Goal: Use online tool/utility: Utilize a website feature to perform a specific function

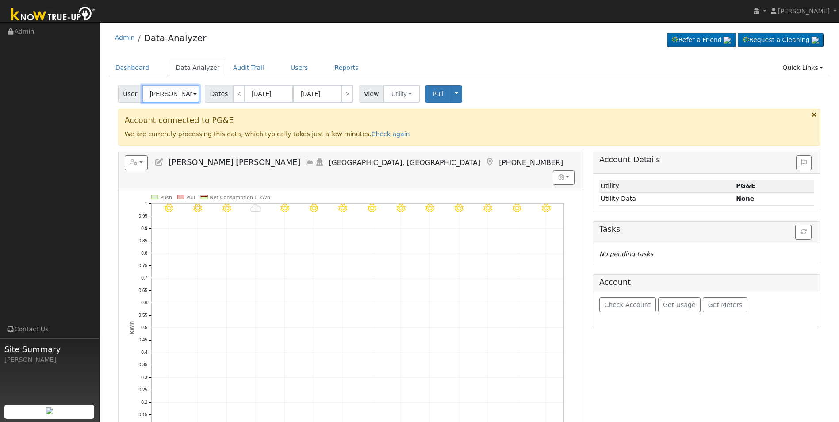
click at [184, 90] on input "[PERSON_NAME] [PERSON_NAME]" at bounding box center [170, 94] width 57 height 18
click at [184, 91] on input "[PERSON_NAME] [PERSON_NAME]" at bounding box center [170, 94] width 57 height 18
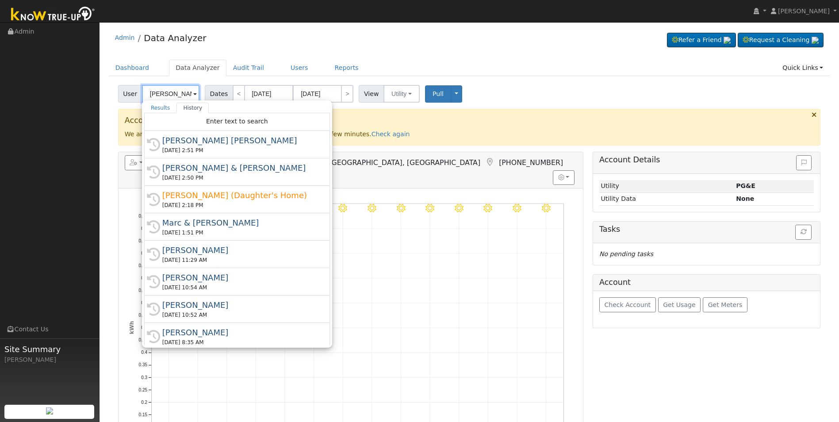
click at [167, 92] on input "[PERSON_NAME] [PERSON_NAME]" at bounding box center [170, 94] width 57 height 18
paste input "[PERSON_NAME] & [PERSON_NAME]"
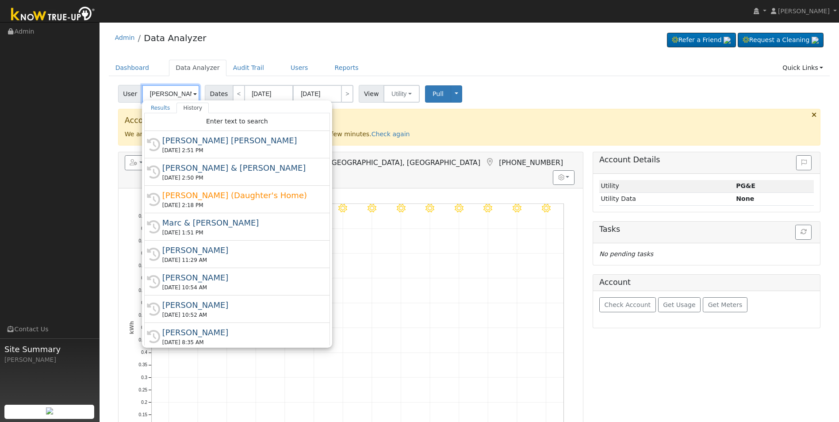
scroll to position [0, 28]
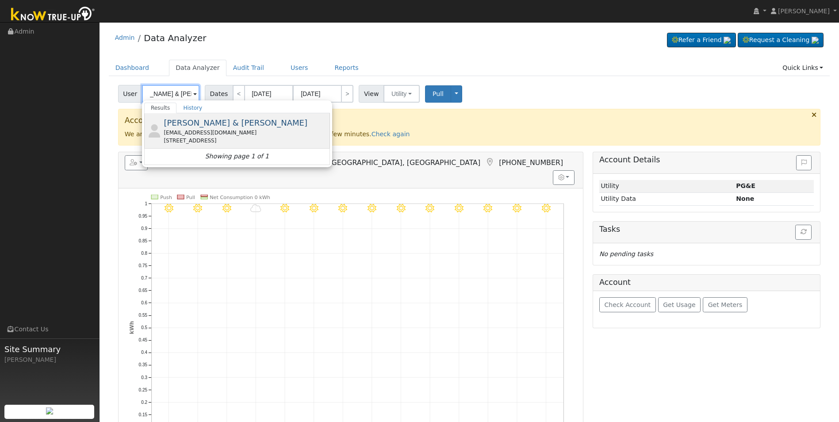
type input "[PERSON_NAME] & [PERSON_NAME]"
click at [225, 130] on div "[EMAIL_ADDRESS][DOMAIN_NAME]" at bounding box center [246, 133] width 164 height 8
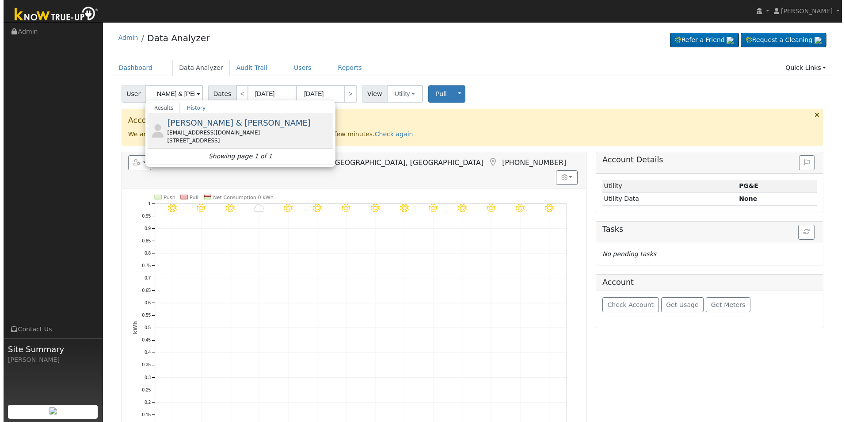
scroll to position [0, 0]
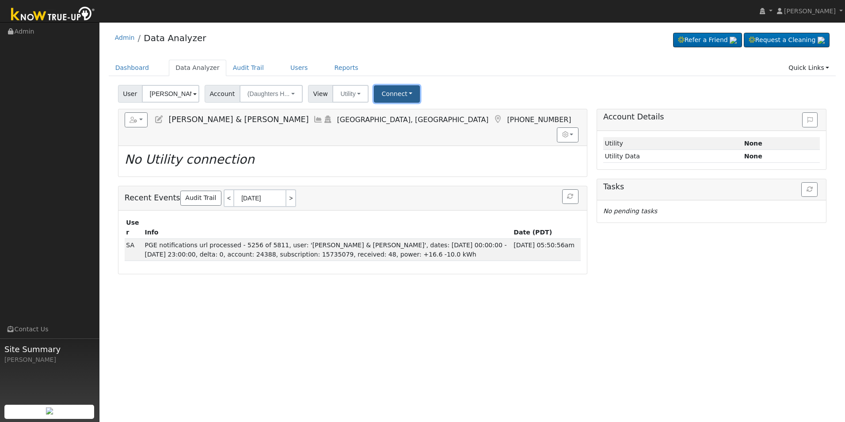
click at [393, 97] on button "Connect" at bounding box center [397, 93] width 46 height 17
click at [387, 115] on link "Select a Provider" at bounding box center [409, 113] width 69 height 12
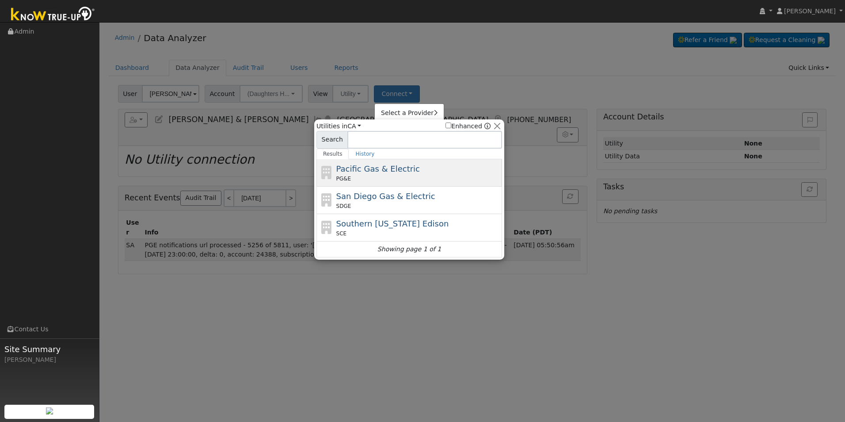
click at [432, 183] on div "Pacific Gas & Electric PG&E" at bounding box center [410, 172] width 186 height 27
